Goal: Check status: Check status

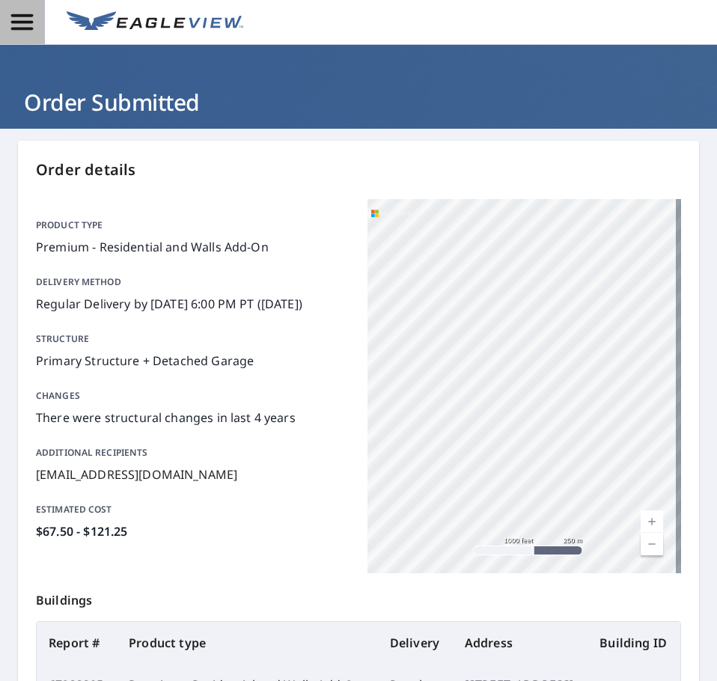
click at [21, 28] on icon "button" at bounding box center [22, 22] width 22 height 16
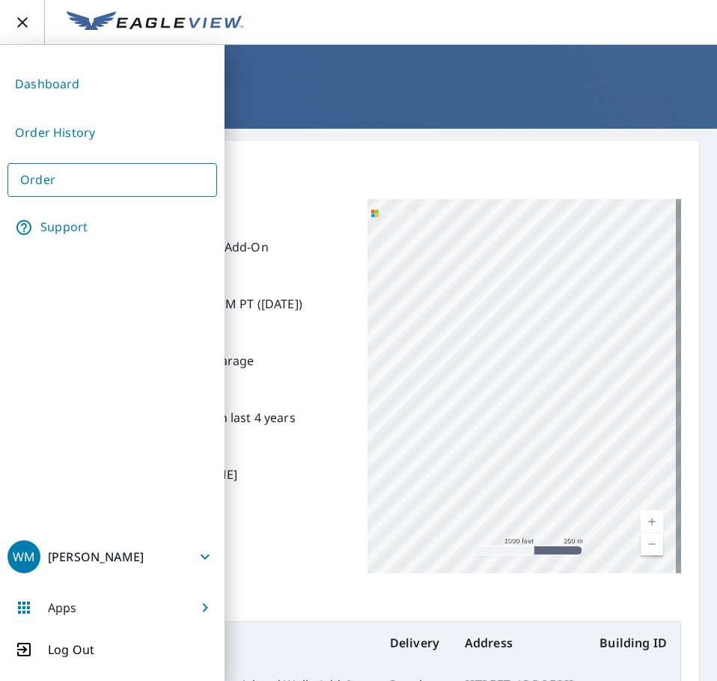
click at [82, 135] on link "Order History" at bounding box center [112, 132] width 210 height 37
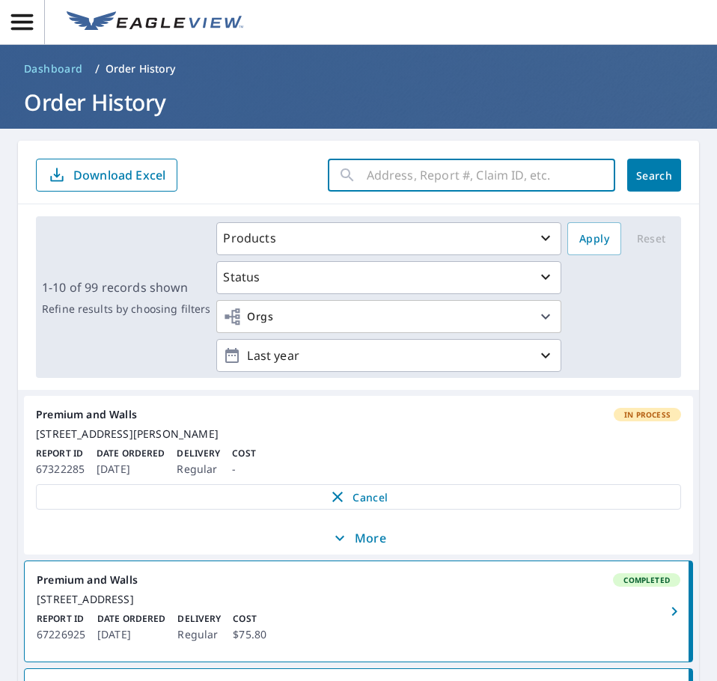
click at [375, 191] on input "text" at bounding box center [491, 175] width 248 height 42
paste input "[STREET_ADDRESS][PERSON_NAME]"
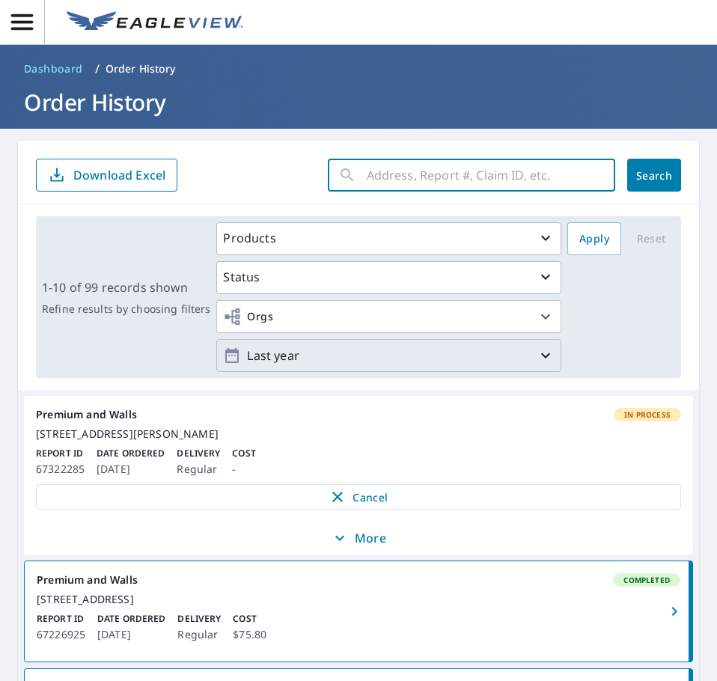
type input "[STREET_ADDRESS][PERSON_NAME]"
click button "Search" at bounding box center [654, 175] width 54 height 33
